Goal: Task Accomplishment & Management: Use online tool/utility

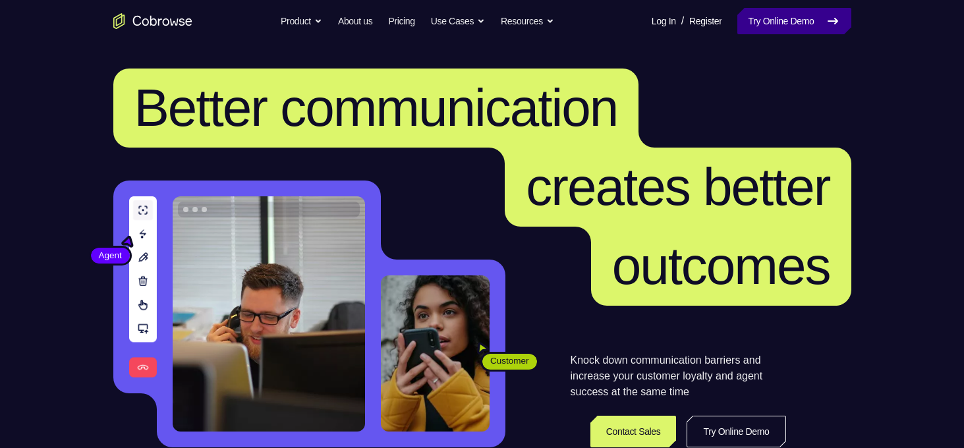
click at [794, 24] on link "Try Online Demo" at bounding box center [793, 21] width 113 height 26
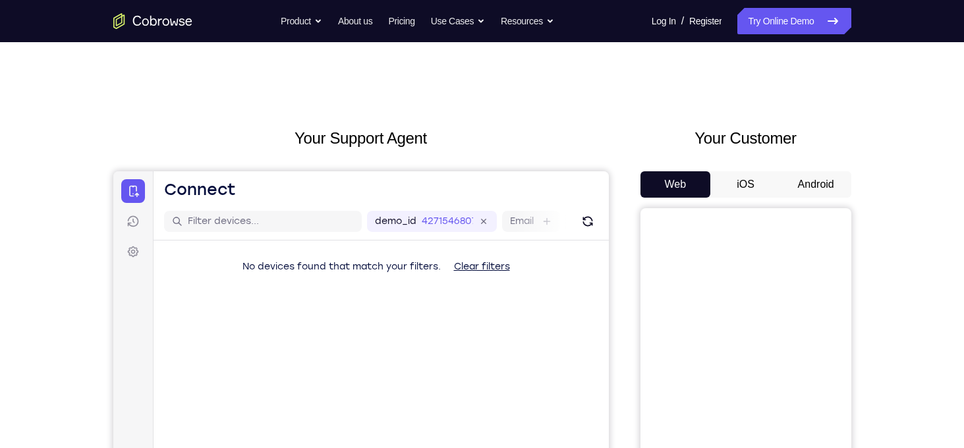
click at [813, 196] on button "Android" at bounding box center [815, 184] width 70 height 26
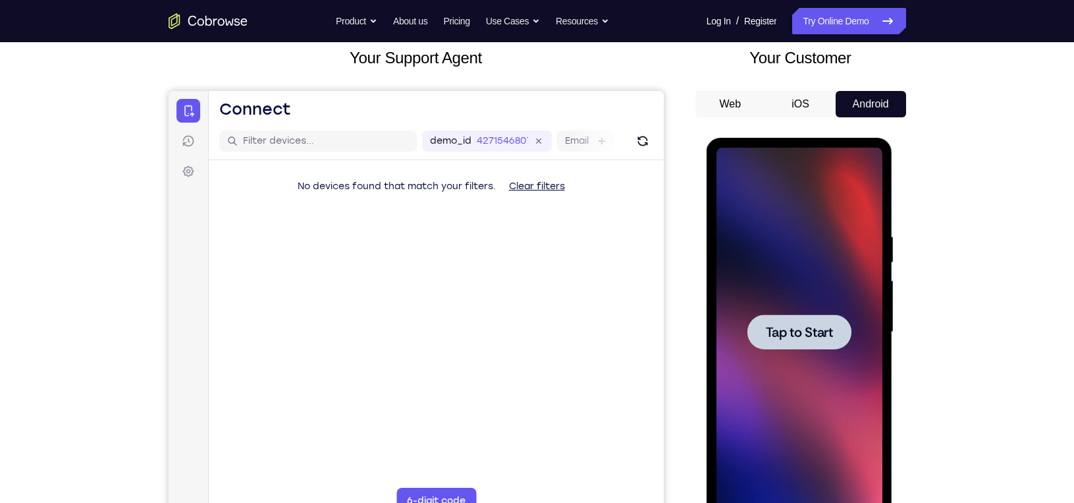
click at [794, 339] on span "Tap to Start" at bounding box center [799, 331] width 67 height 13
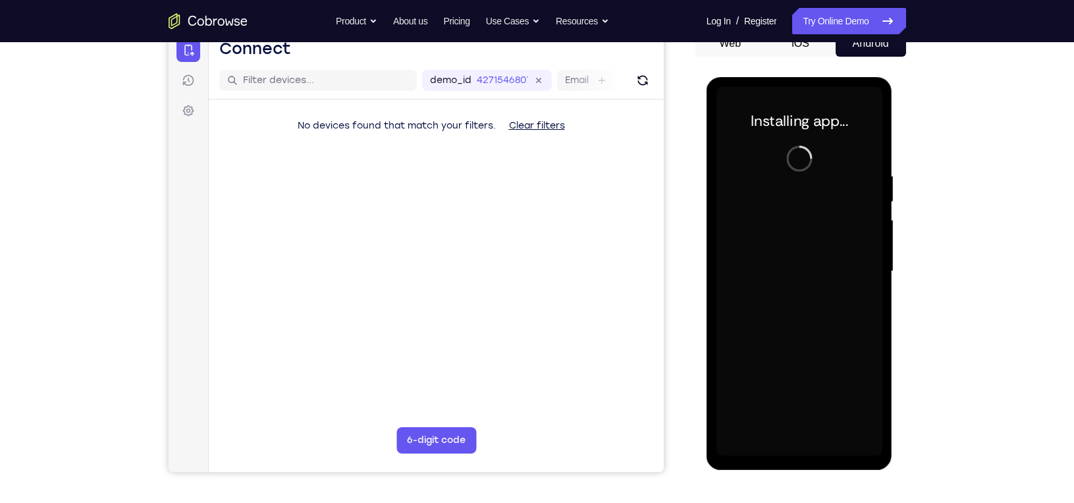
scroll to position [142, 0]
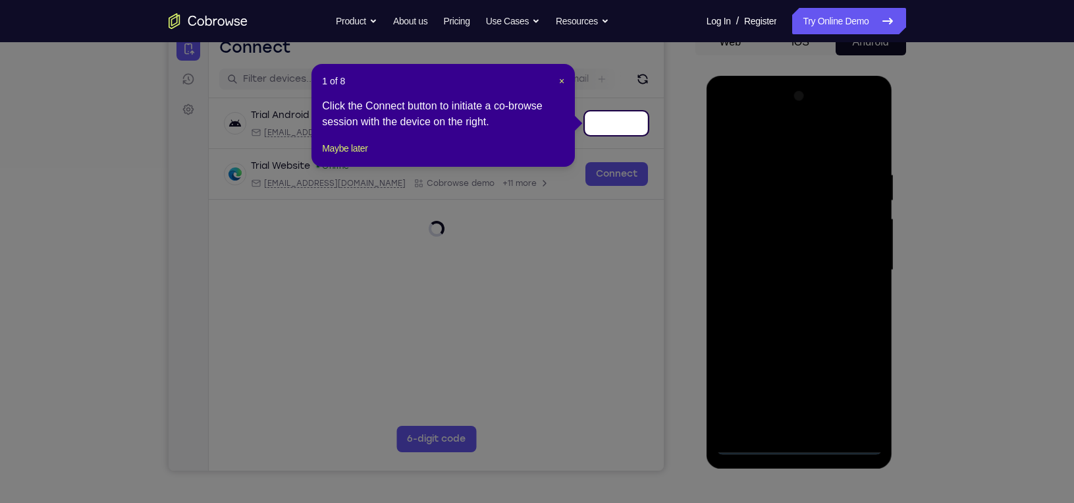
click at [557, 74] on header "1 of 8 ×" at bounding box center [443, 80] width 242 height 13
click at [559, 82] on span "×" at bounding box center [561, 81] width 5 height 11
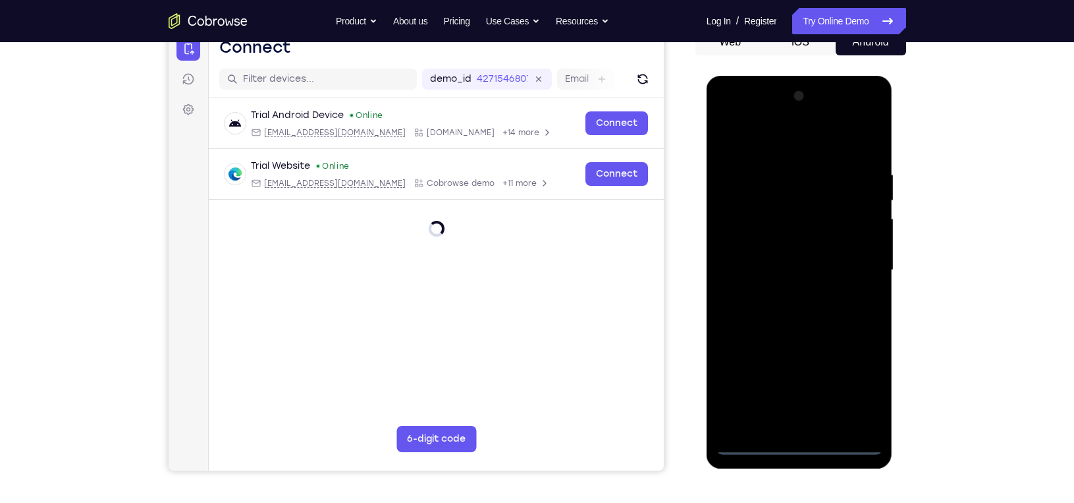
click at [804, 437] on div at bounding box center [800, 270] width 166 height 369
click at [794, 437] on div at bounding box center [800, 270] width 166 height 369
click at [800, 439] on div at bounding box center [800, 270] width 166 height 369
click at [798, 44] on button "iOS" at bounding box center [800, 42] width 70 height 26
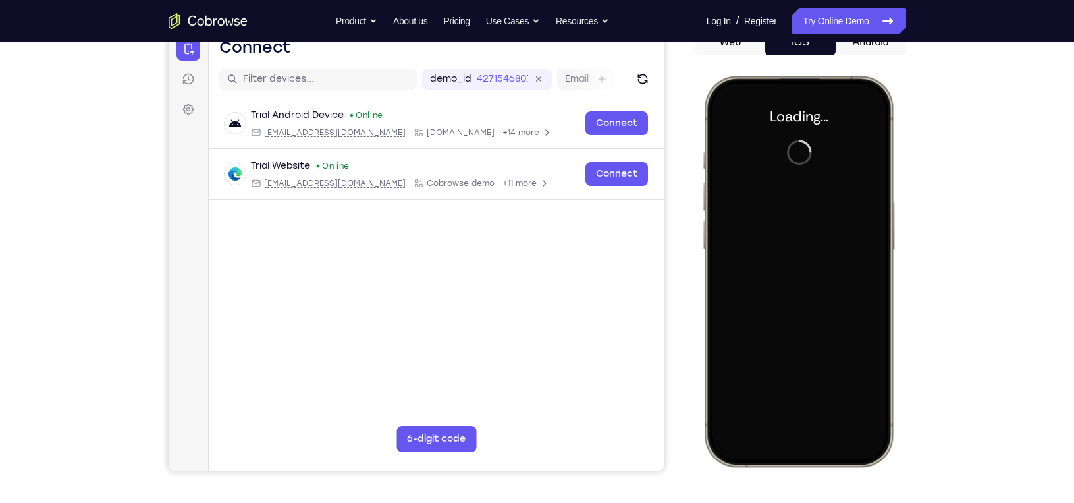
scroll to position [0, 0]
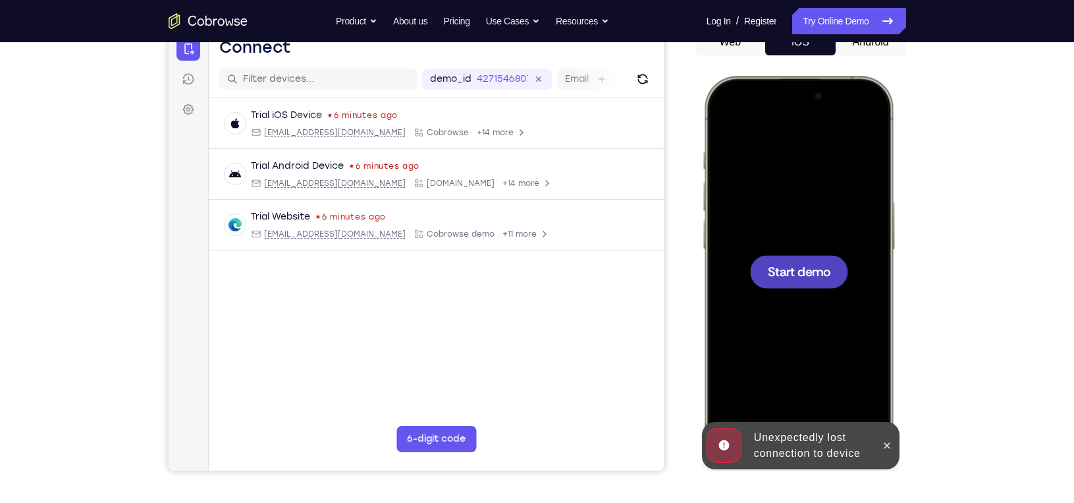
click at [767, 273] on span "Start demo" at bounding box center [798, 271] width 63 height 13
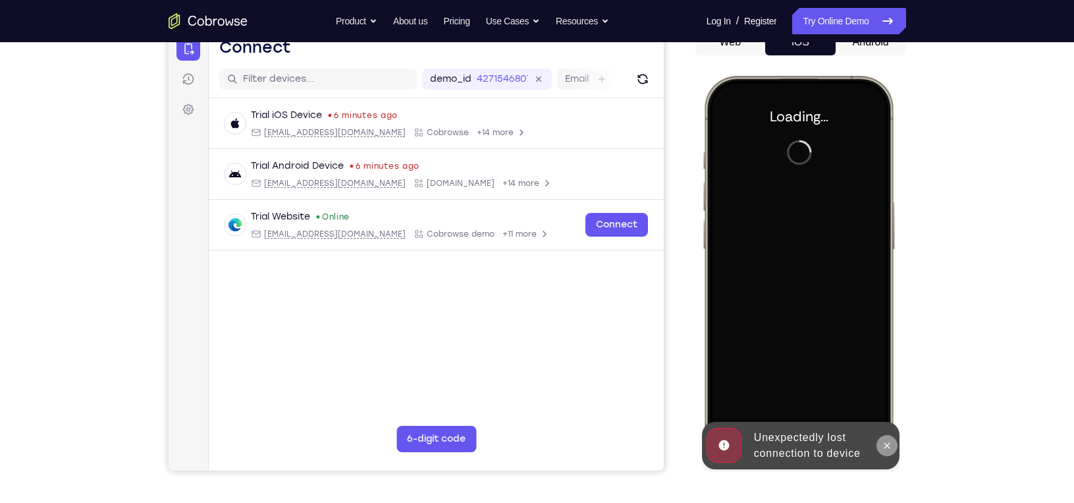
click at [881, 447] on button at bounding box center [886, 445] width 21 height 21
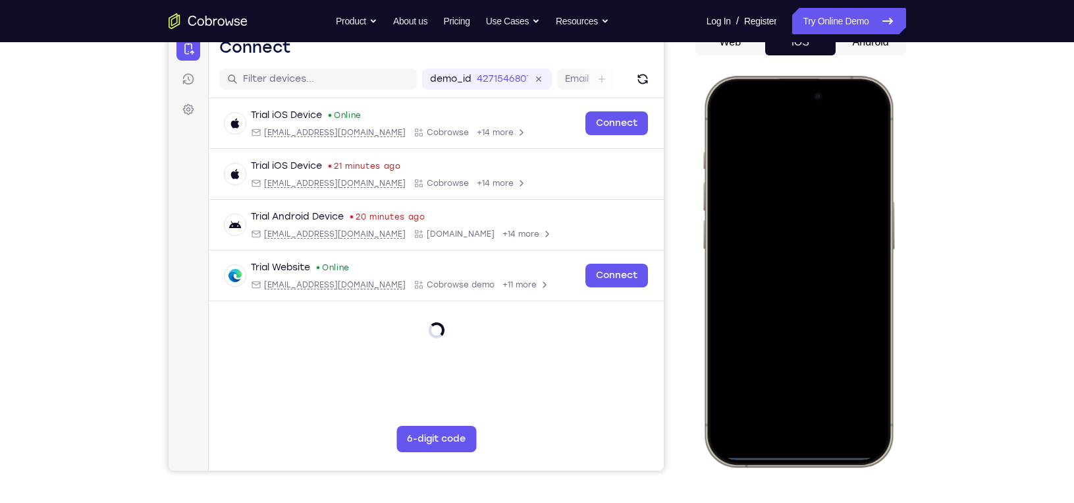
click at [782, 432] on div at bounding box center [797, 271] width 173 height 376
click at [792, 412] on div at bounding box center [797, 271] width 173 height 376
click at [820, 389] on div at bounding box center [797, 271] width 173 height 376
click at [782, 211] on div at bounding box center [797, 271] width 173 height 376
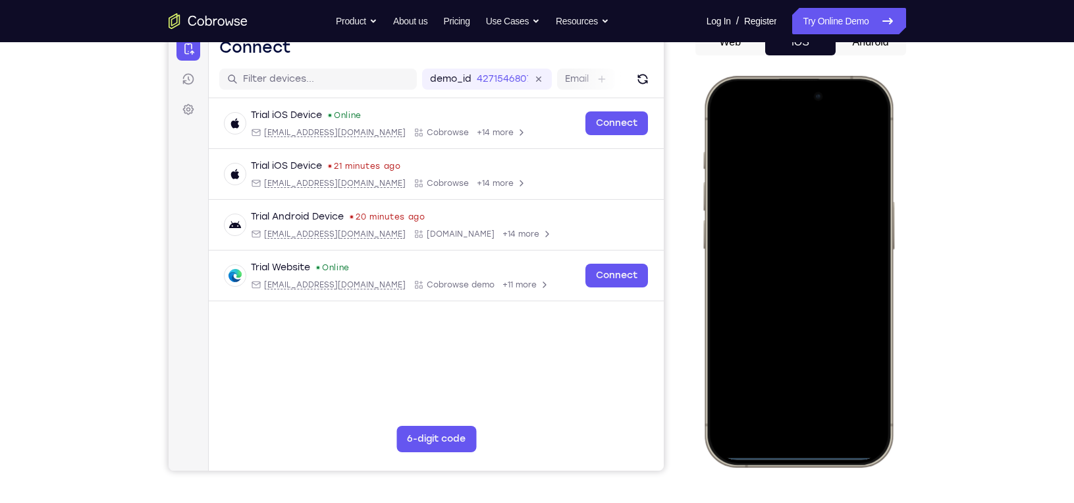
click at [766, 253] on div at bounding box center [797, 271] width 173 height 376
click at [774, 272] on div at bounding box center [797, 271] width 173 height 376
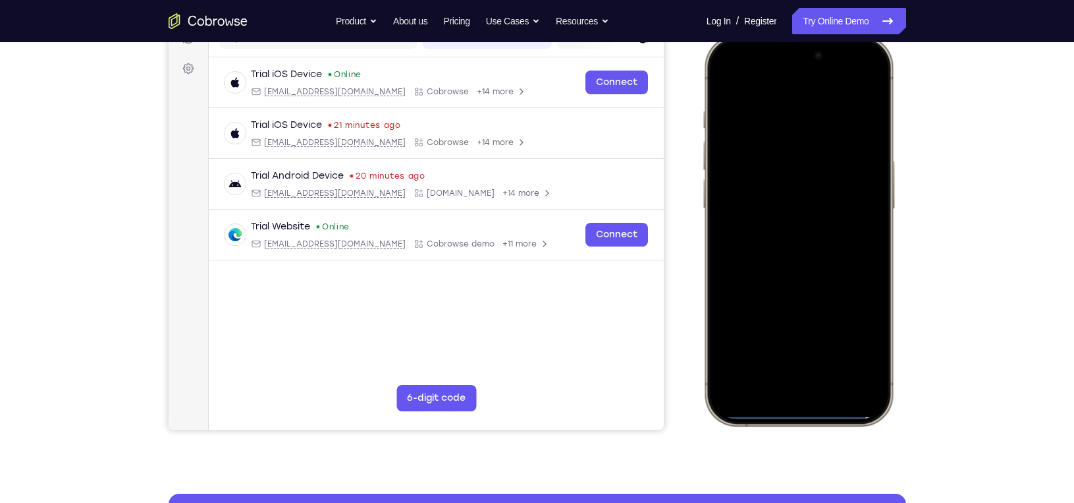
scroll to position [168, 0]
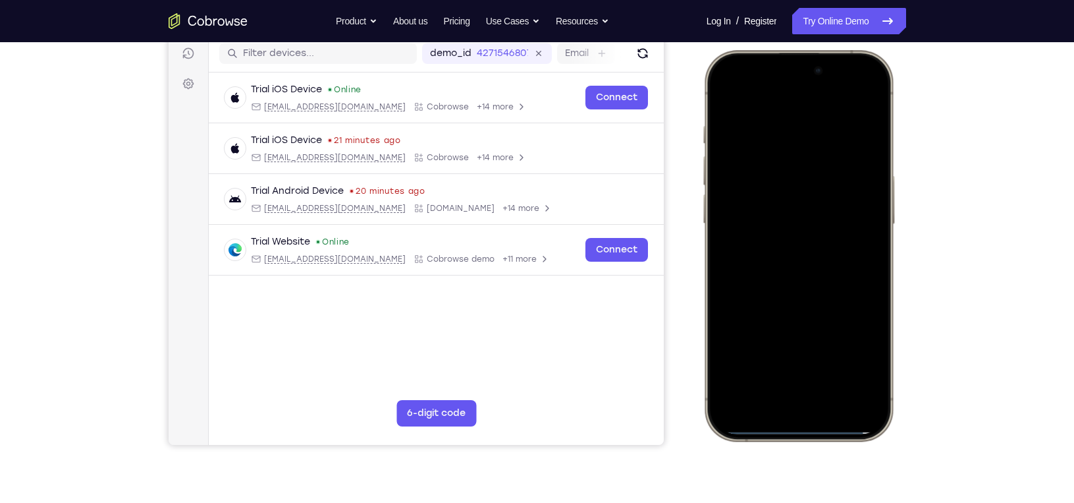
click at [792, 267] on div at bounding box center [797, 245] width 173 height 376
click at [776, 197] on div at bounding box center [797, 245] width 173 height 376
click at [860, 199] on div at bounding box center [797, 245] width 173 height 376
click at [864, 194] on div at bounding box center [797, 245] width 173 height 376
click at [779, 229] on div at bounding box center [797, 245] width 173 height 376
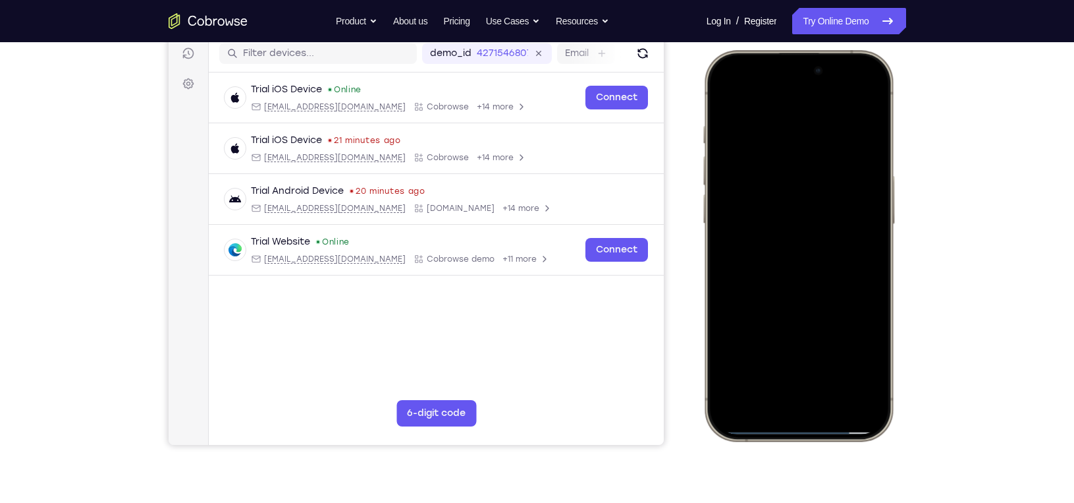
click at [829, 365] on div at bounding box center [797, 245] width 173 height 376
click at [792, 308] on div at bounding box center [797, 245] width 173 height 376
click at [723, 95] on div at bounding box center [797, 245] width 173 height 376
click at [776, 200] on div at bounding box center [797, 245] width 173 height 376
click at [777, 306] on div at bounding box center [797, 245] width 173 height 376
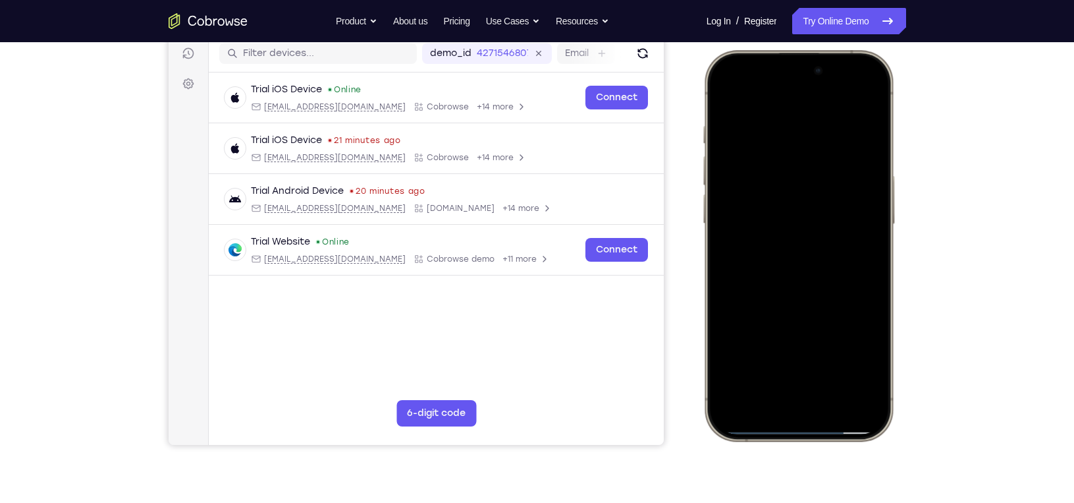
click at [847, 311] on div at bounding box center [797, 245] width 173 height 376
click at [774, 287] on div at bounding box center [797, 245] width 173 height 376
click at [723, 96] on div at bounding box center [797, 245] width 173 height 376
click at [774, 230] on div at bounding box center [797, 245] width 173 height 376
click at [863, 358] on div at bounding box center [797, 245] width 173 height 376
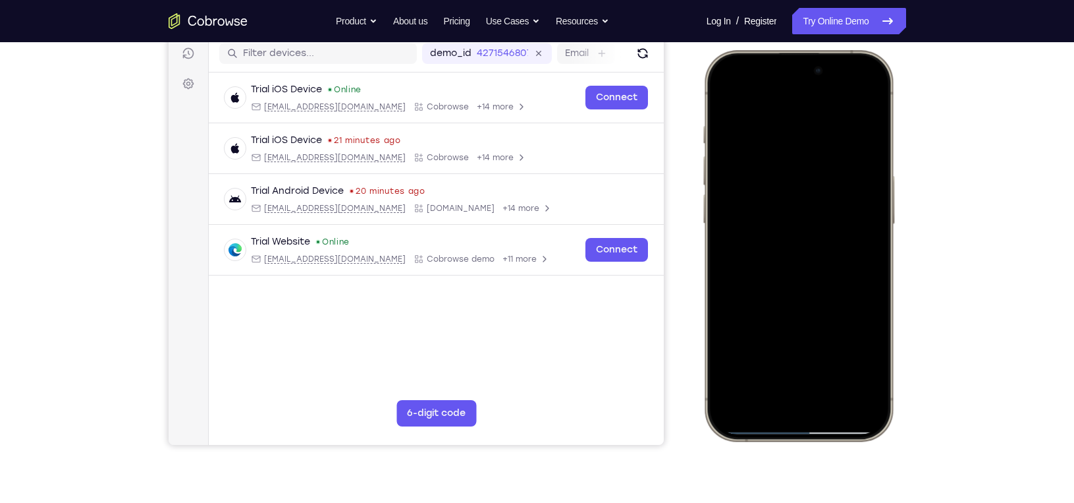
click at [863, 358] on div at bounding box center [797, 245] width 173 height 376
click at [725, 100] on div at bounding box center [797, 245] width 173 height 376
click at [723, 93] on div at bounding box center [797, 245] width 173 height 376
